Goal: Find specific page/section: Find specific page/section

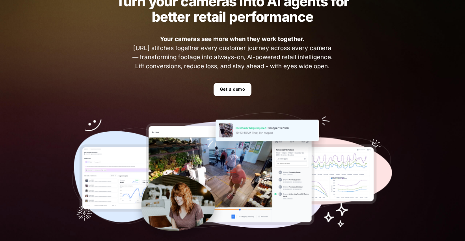
scroll to position [46, 0]
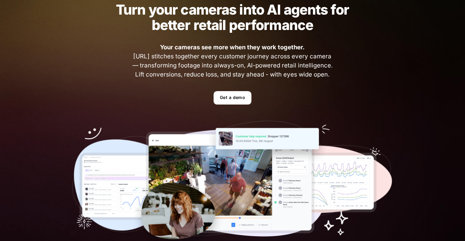
click at [234, 97] on link "Get a demo" at bounding box center [232, 98] width 37 height 14
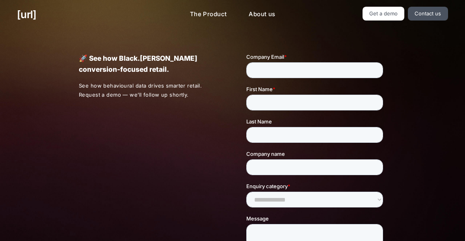
click at [421, 15] on link "Contact us" at bounding box center [428, 14] width 40 height 14
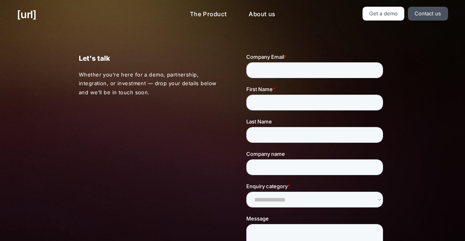
click at [390, 17] on link "Get a demo" at bounding box center [383, 14] width 42 height 14
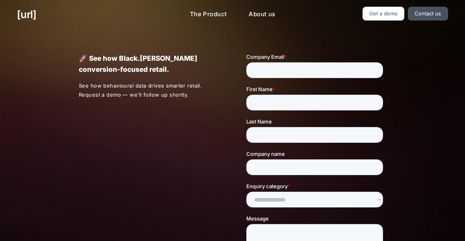
click at [429, 15] on link "Contact us" at bounding box center [428, 14] width 40 height 14
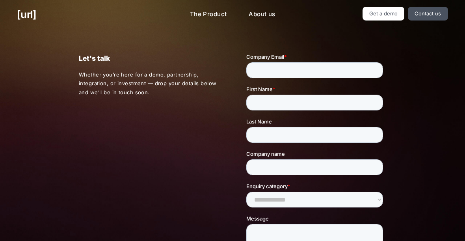
click at [434, 16] on link "Contact us" at bounding box center [428, 14] width 40 height 14
click at [267, 17] on link "About us" at bounding box center [261, 14] width 39 height 15
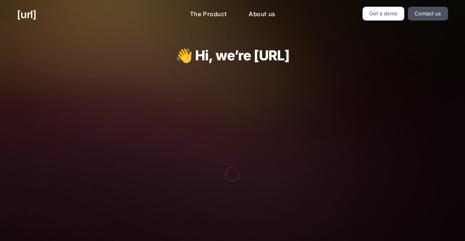
click at [205, 14] on link "The Product" at bounding box center [209, 14] width 50 height 15
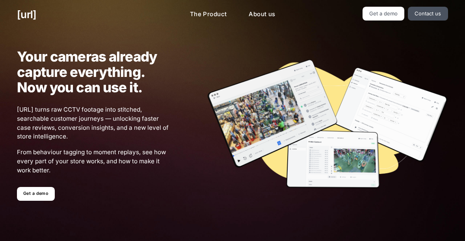
click at [251, 16] on link "About us" at bounding box center [261, 14] width 39 height 15
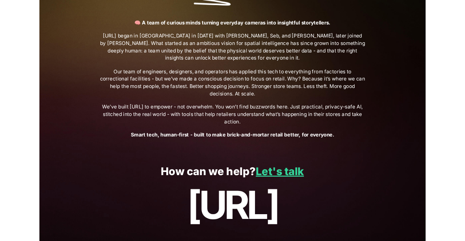
scroll to position [317, 0]
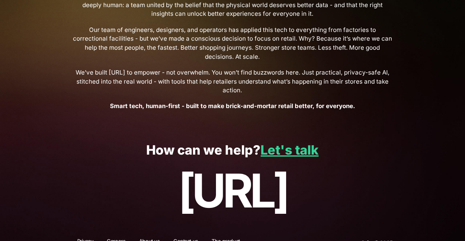
click at [296, 145] on link "Let's talk" at bounding box center [289, 149] width 58 height 15
click at [284, 185] on p "[URL]" at bounding box center [232, 190] width 431 height 52
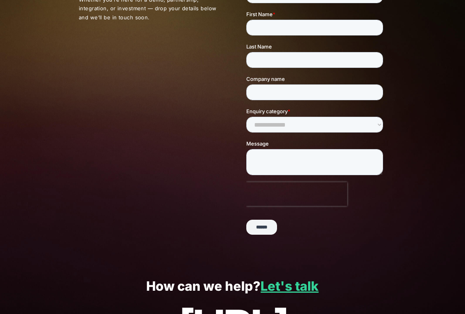
scroll to position [88, 0]
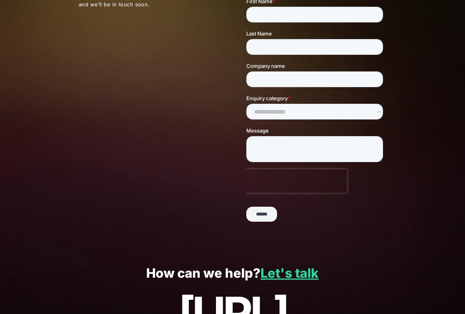
click at [263, 213] on input "******" at bounding box center [261, 214] width 31 height 15
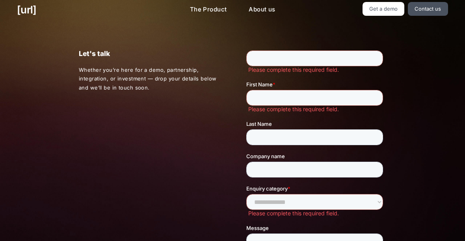
scroll to position [0, 0]
